Goal: Information Seeking & Learning: Learn about a topic

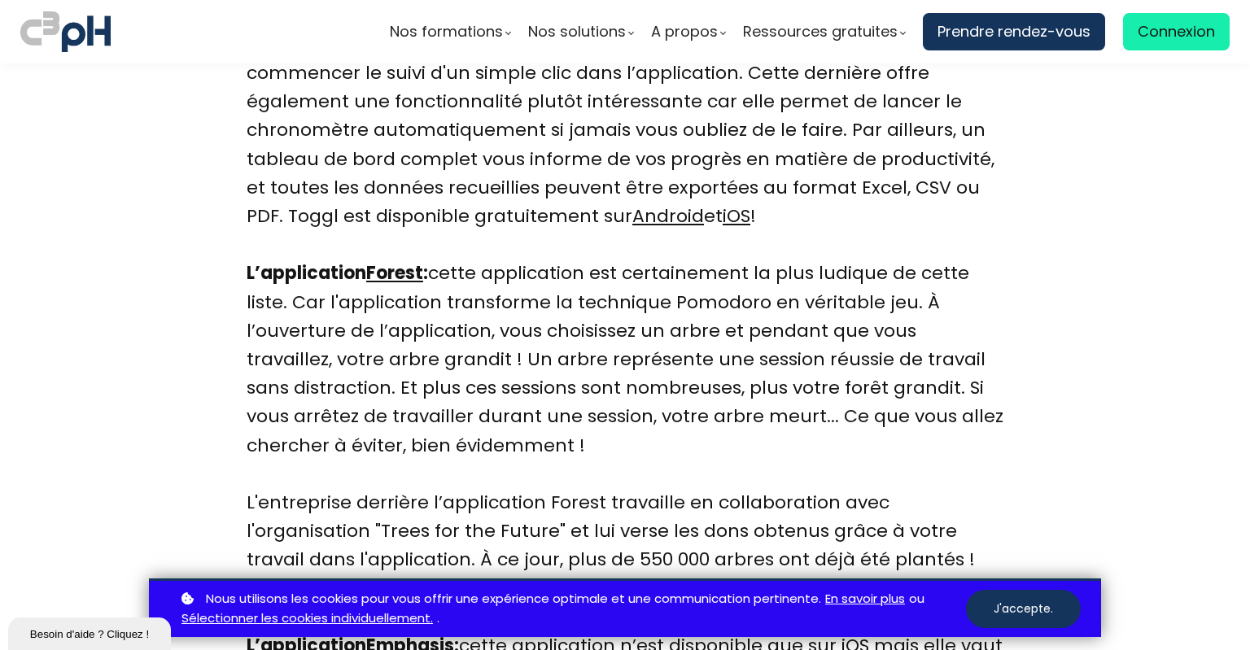
scroll to position [3038, 0]
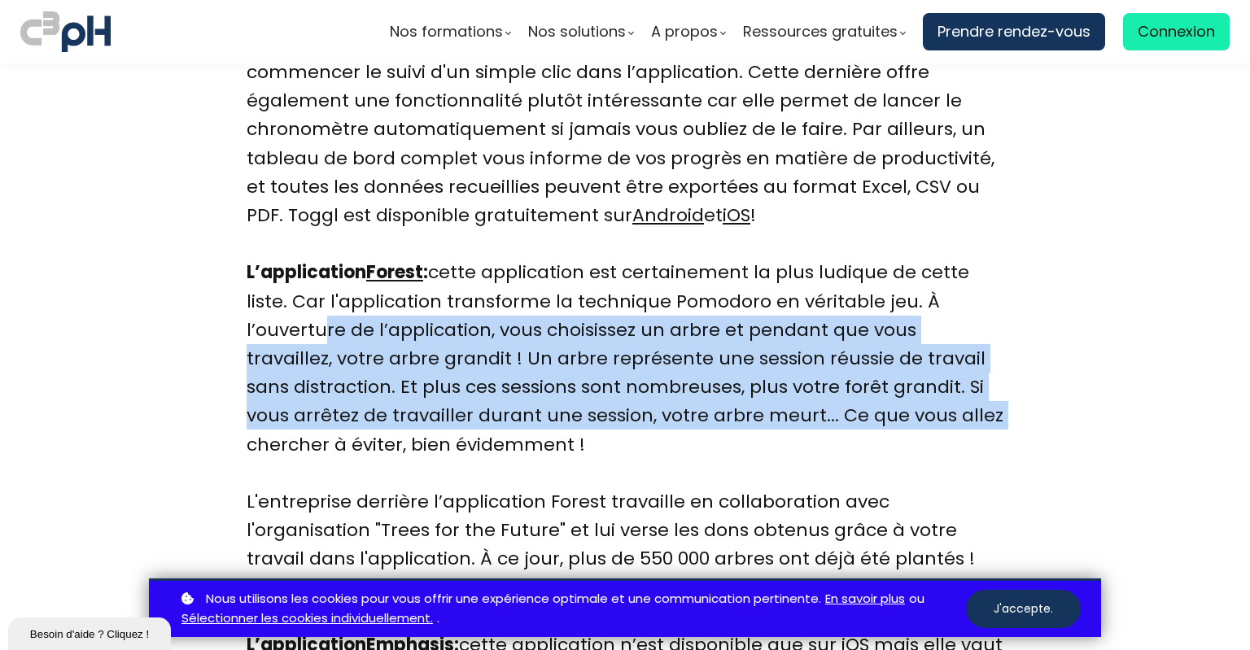
drag, startPoint x: 307, startPoint y: 340, endPoint x: 976, endPoint y: 420, distance: 674.2
click at [976, 420] on div "L’application Forest : cette application est certainement la plus ludique de ce…" at bounding box center [624, 372] width 757 height 229
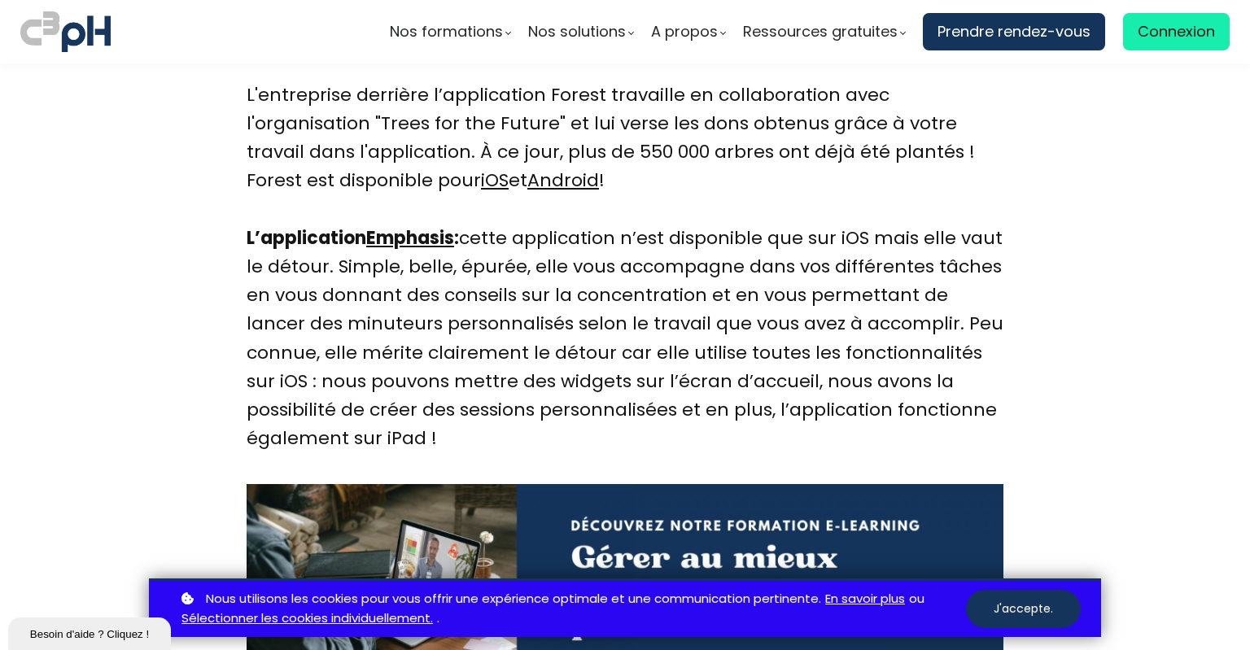
scroll to position [3526, 0]
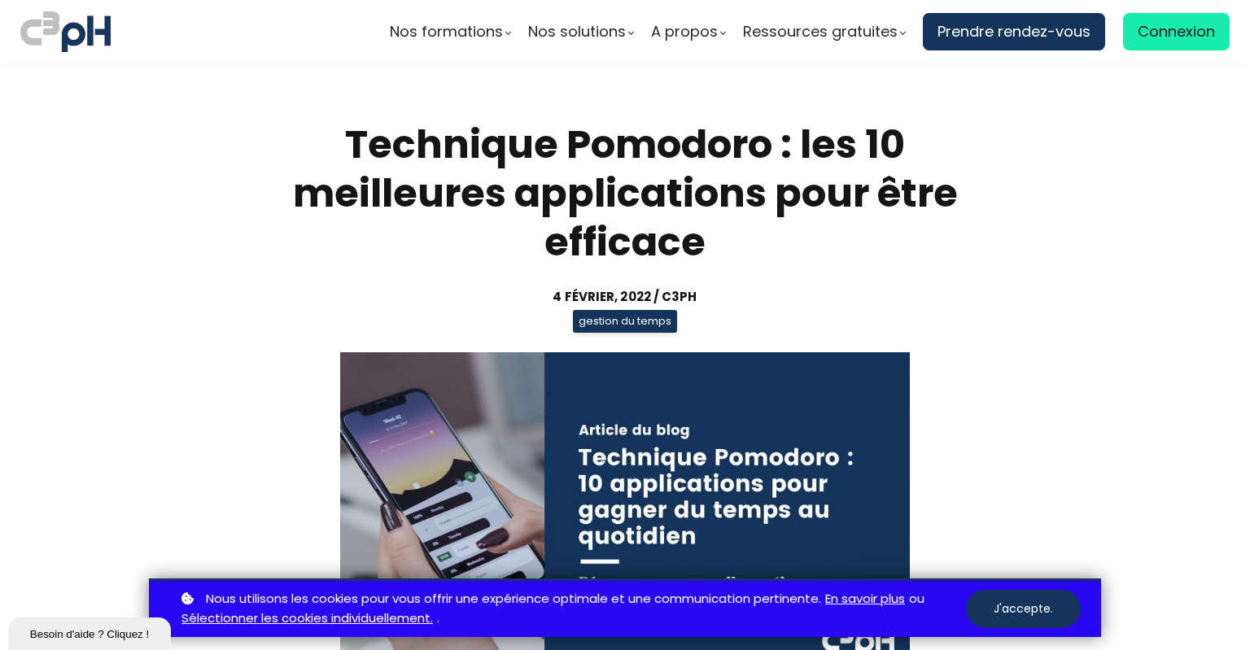
scroll to position [3526, 0]
